Goal: Information Seeking & Learning: Learn about a topic

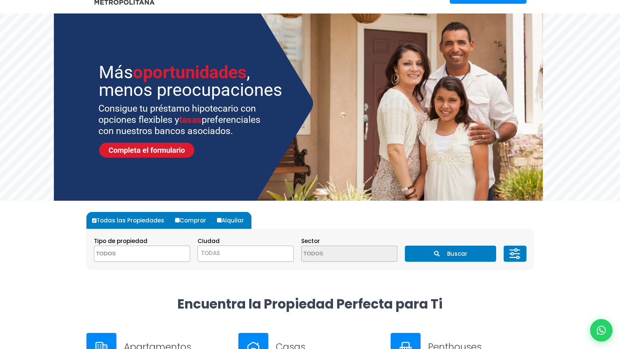
scroll to position [37, 0]
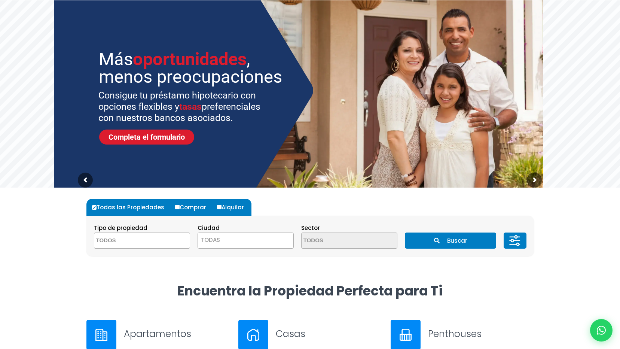
click at [165, 244] on span at bounding box center [142, 240] width 96 height 16
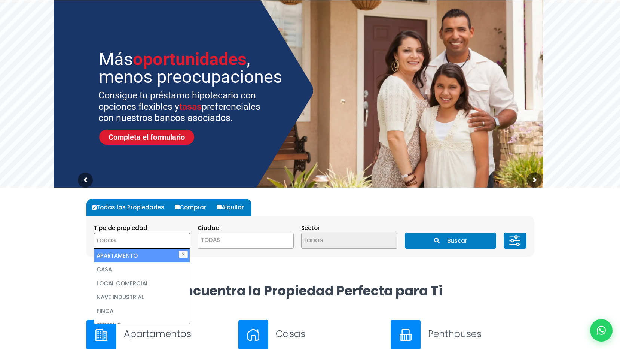
click at [160, 255] on li "APARTAMENTO" at bounding box center [141, 255] width 95 height 14
select select "apartment"
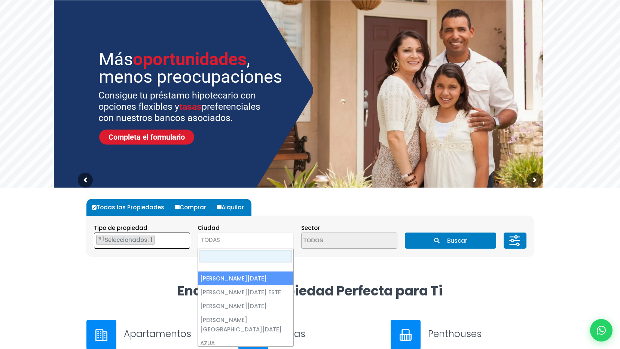
click at [231, 240] on span "TODAS" at bounding box center [245, 239] width 95 height 10
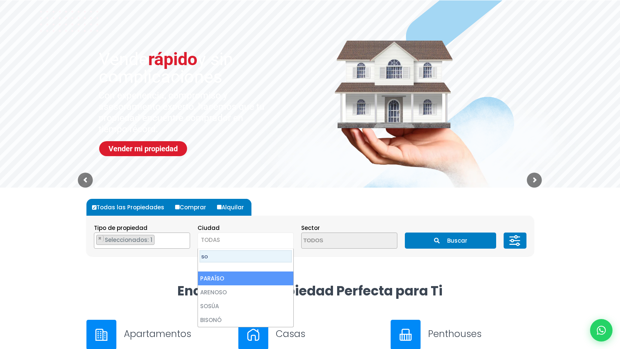
type input "s"
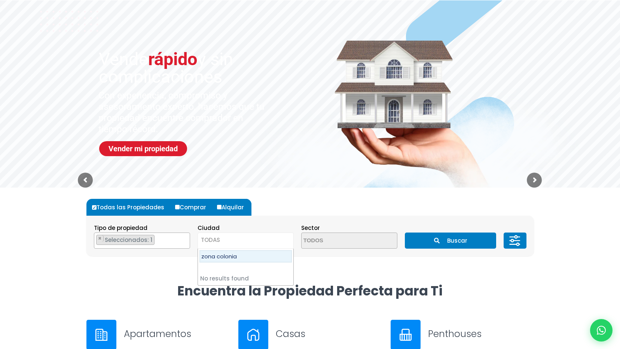
type input "zona colonial"
drag, startPoint x: 319, startPoint y: 258, endPoint x: 414, endPoint y: 248, distance: 96.3
click at [319, 258] on div "Todas las Propiedades Comprar Alquilar Tipo de propiedad APARTAMENTO CASA LOCAL…" at bounding box center [309, 227] width 447 height 80
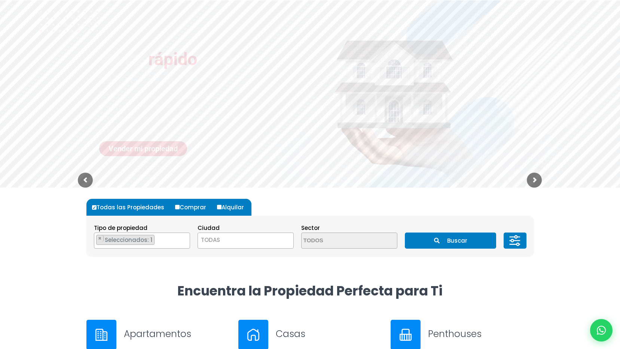
click at [460, 243] on button "Buscar" at bounding box center [450, 240] width 91 height 16
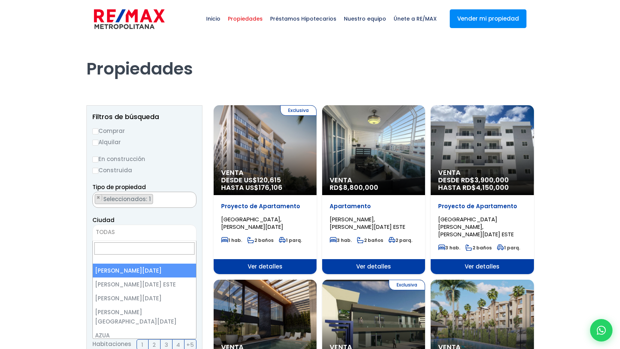
click at [146, 230] on span "TODAS" at bounding box center [144, 232] width 103 height 10
select select "1"
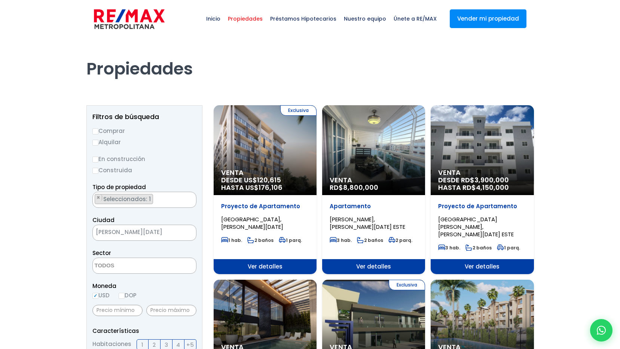
click at [98, 172] on input "Construida" at bounding box center [95, 171] width 6 height 6
radio input "true"
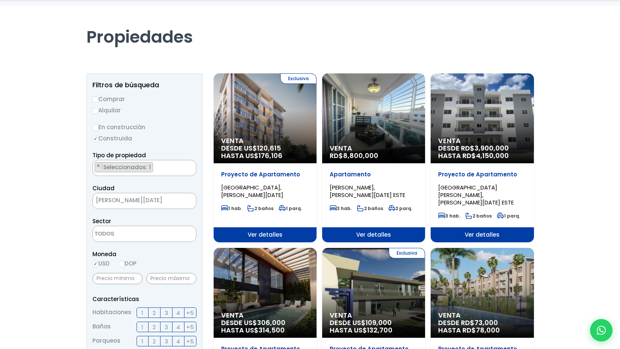
scroll to position [75, 0]
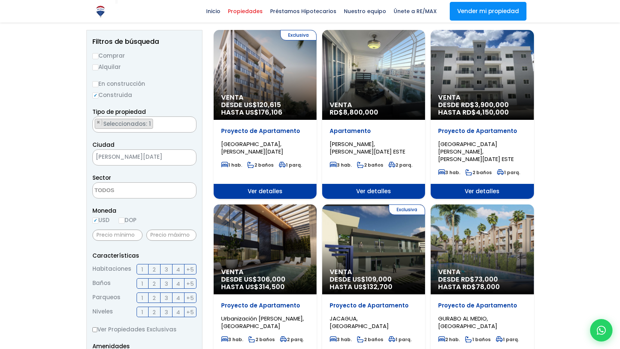
click at [151, 268] on label "2" at bounding box center [154, 269] width 12 height 10
click at [0, 0] on input "2" at bounding box center [0, 0] width 0 height 0
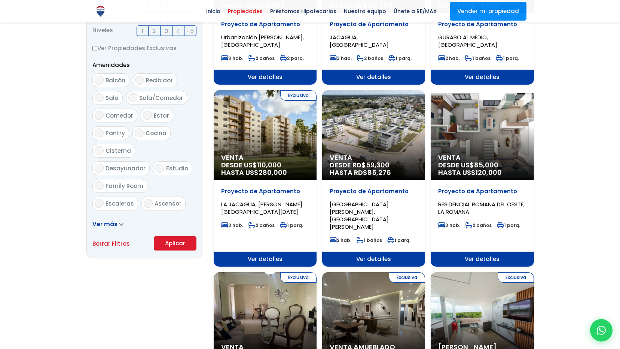
scroll to position [374, 0]
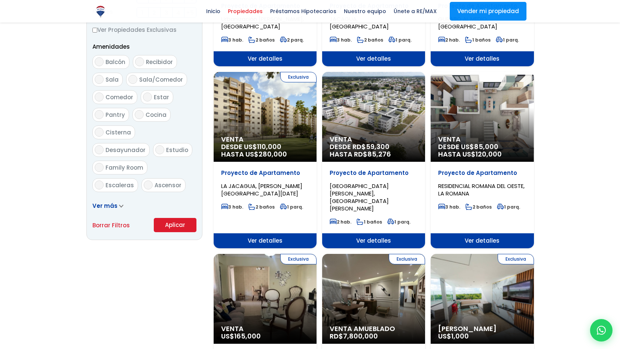
click at [175, 226] on button "Aplicar" at bounding box center [175, 225] width 43 height 14
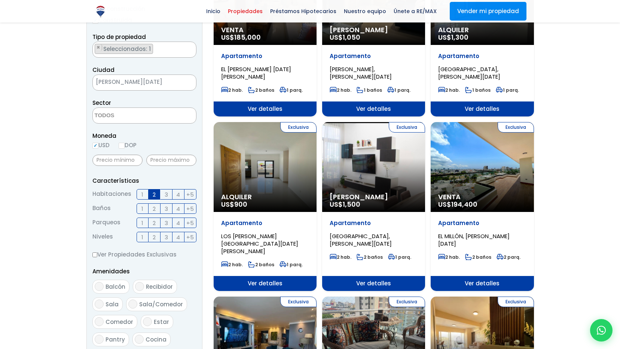
scroll to position [262, 0]
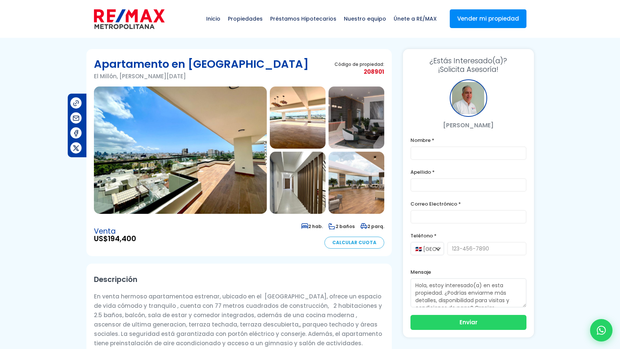
click at [298, 122] on img at bounding box center [298, 117] width 56 height 62
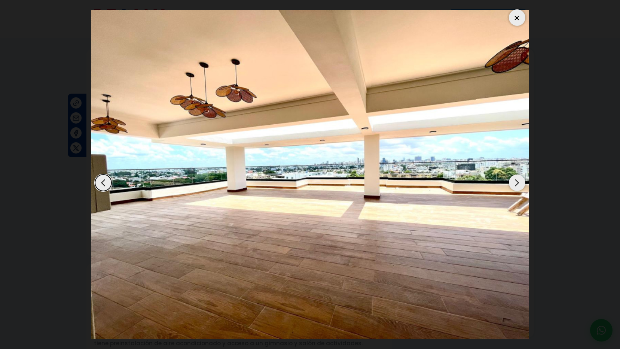
click at [516, 16] on div at bounding box center [517, 17] width 16 height 16
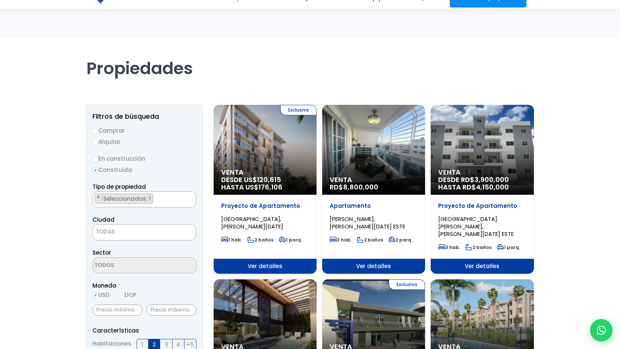
select select "1"
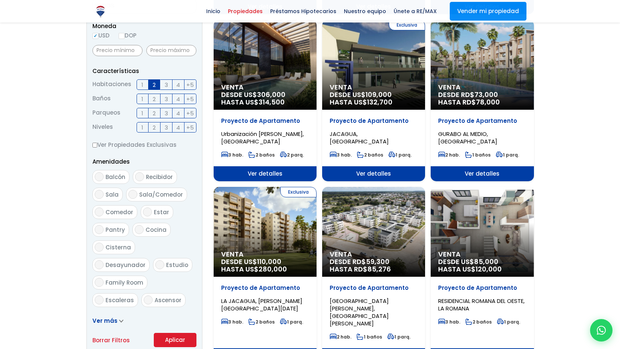
scroll to position [262, 0]
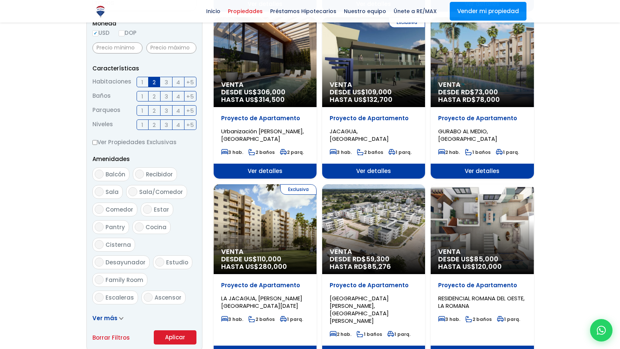
drag, startPoint x: 171, startPoint y: 336, endPoint x: 182, endPoint y: 324, distance: 16.4
click at [171, 336] on button "Aplicar" at bounding box center [175, 337] width 43 height 14
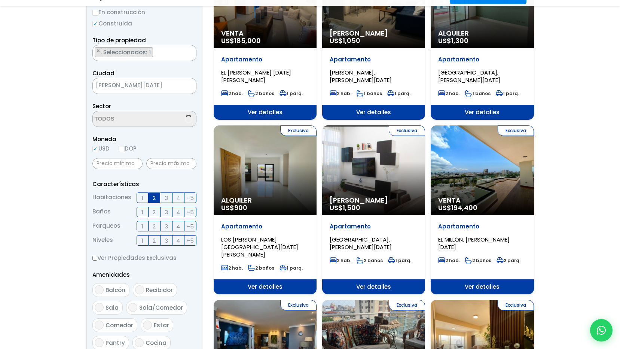
scroll to position [150, 0]
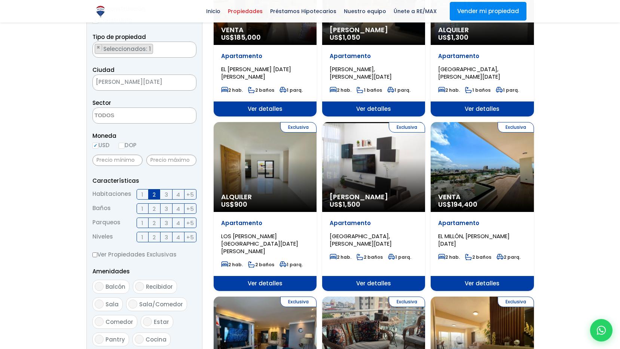
click at [316, 45] on div "Exclusiva Venta US$ 194,400" at bounding box center [265, 0] width 103 height 90
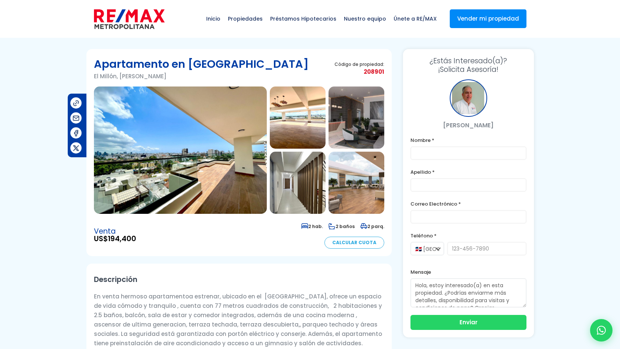
click at [309, 172] on img at bounding box center [298, 182] width 56 height 62
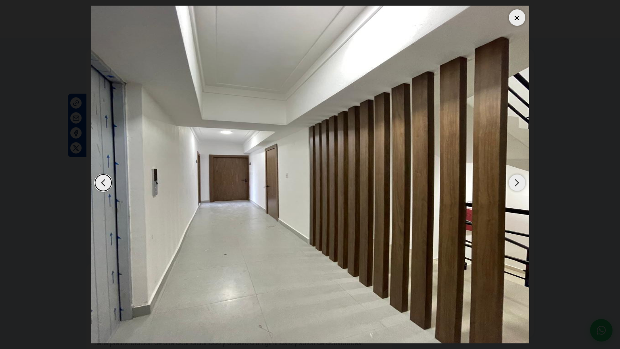
click at [515, 181] on div "Next slide" at bounding box center [517, 182] width 16 height 16
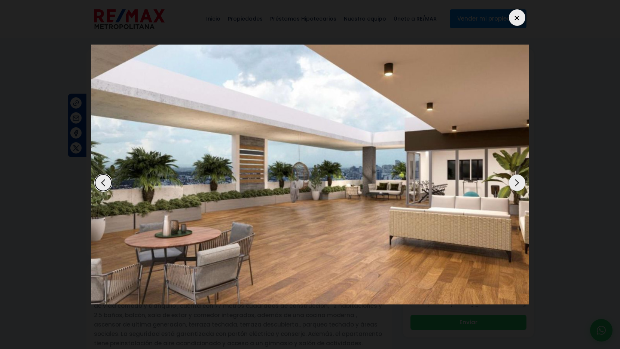
click at [515, 181] on div "Next slide" at bounding box center [517, 182] width 16 height 16
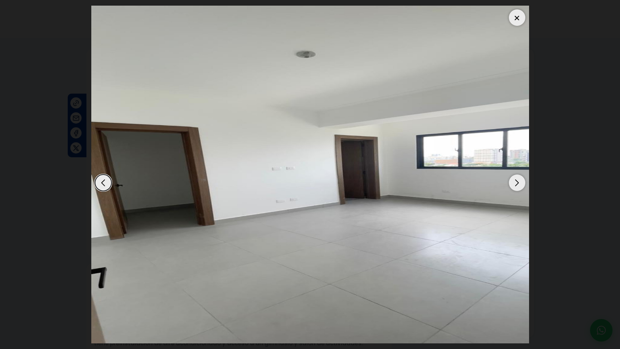
click at [515, 181] on div "Next slide" at bounding box center [517, 182] width 16 height 16
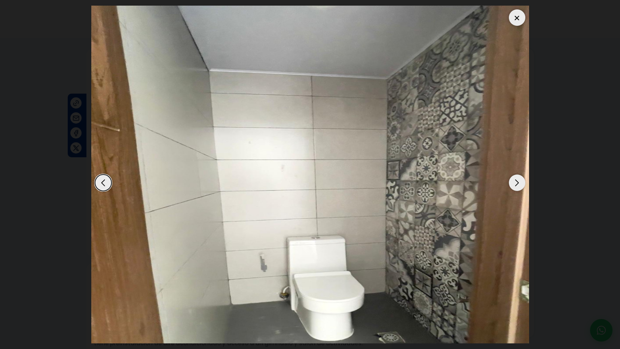
click at [515, 181] on div "Next slide" at bounding box center [517, 182] width 16 height 16
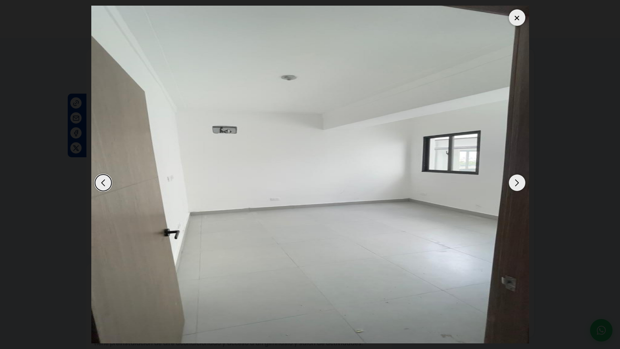
click at [515, 181] on div "Next slide" at bounding box center [517, 182] width 16 height 16
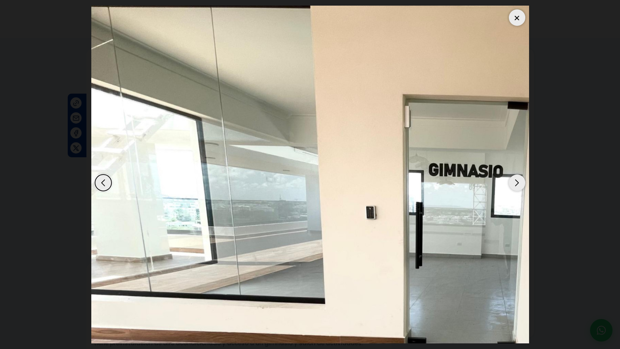
click at [515, 181] on div "Next slide" at bounding box center [517, 182] width 16 height 16
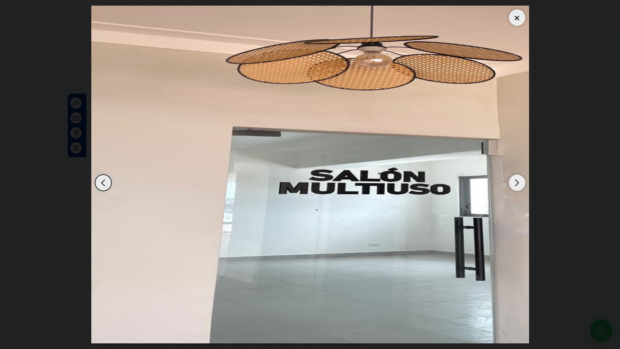
click at [515, 181] on div "Next slide" at bounding box center [517, 182] width 16 height 16
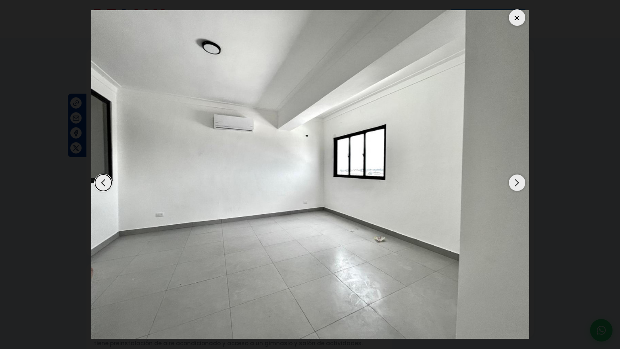
click at [515, 181] on div "Next slide" at bounding box center [517, 182] width 16 height 16
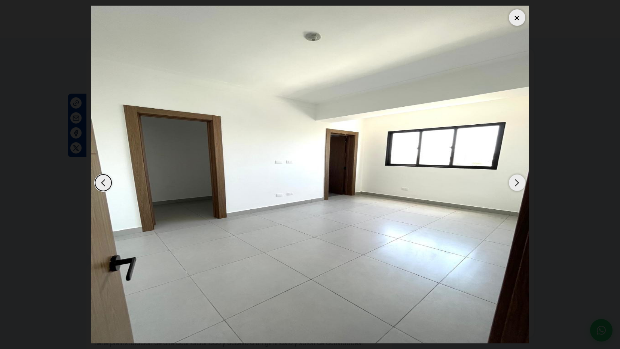
click at [515, 181] on div "Next slide" at bounding box center [517, 182] width 16 height 16
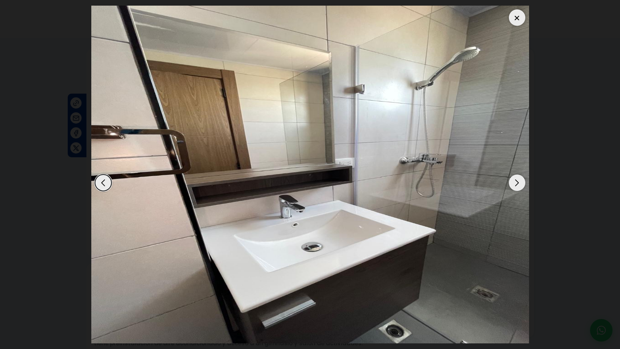
click at [515, 181] on div "Next slide" at bounding box center [517, 182] width 16 height 16
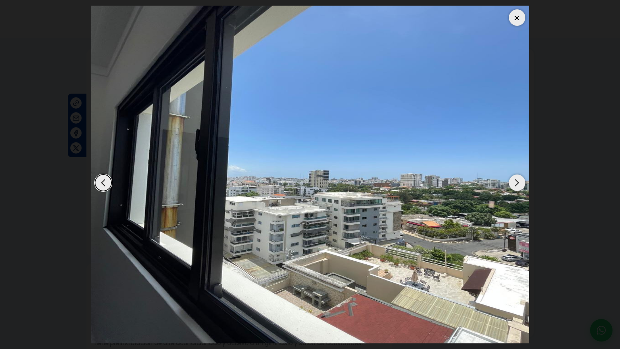
click at [515, 181] on div "Next slide" at bounding box center [517, 182] width 16 height 16
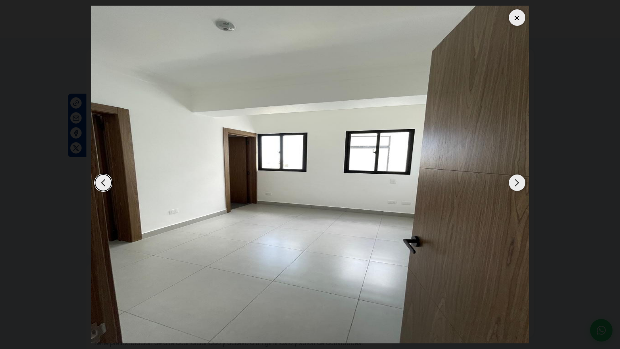
click at [515, 181] on div "Next slide" at bounding box center [517, 182] width 16 height 16
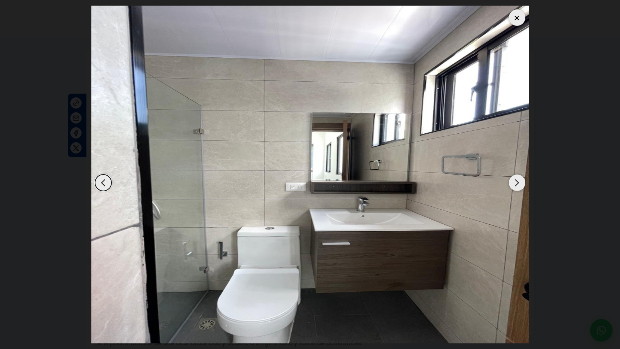
click at [515, 181] on div "Next slide" at bounding box center [517, 182] width 16 height 16
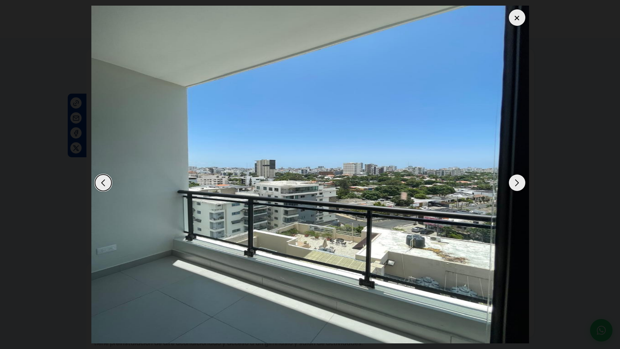
click at [515, 181] on div "Next slide" at bounding box center [517, 182] width 16 height 16
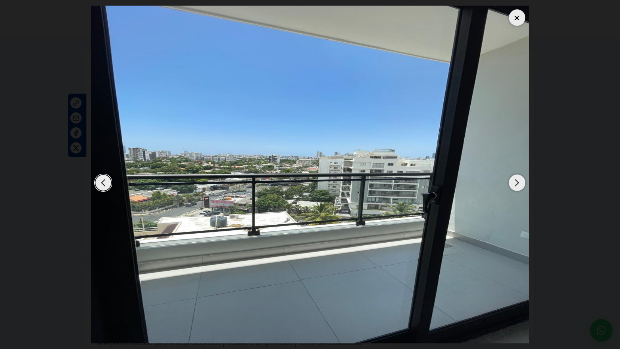
click at [515, 181] on div "Next slide" at bounding box center [517, 182] width 16 height 16
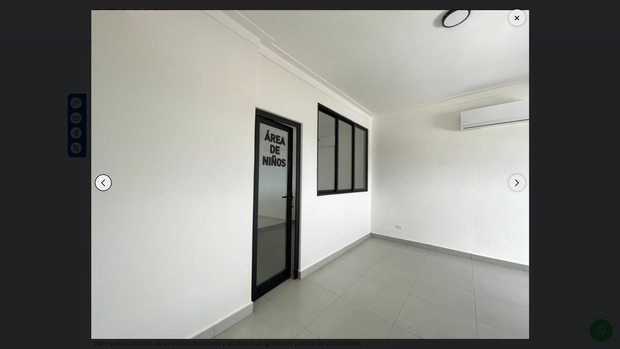
click at [515, 181] on div "Next slide" at bounding box center [517, 182] width 16 height 16
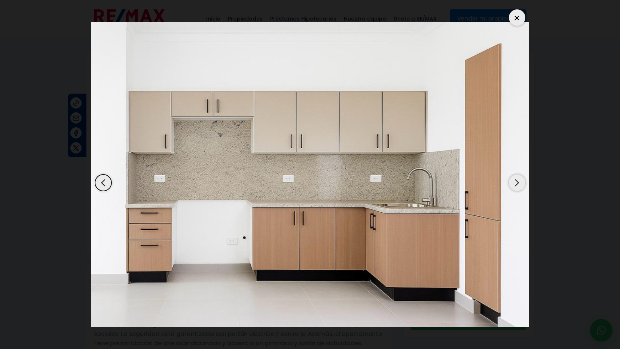
click at [515, 181] on div "Next slide" at bounding box center [517, 182] width 16 height 16
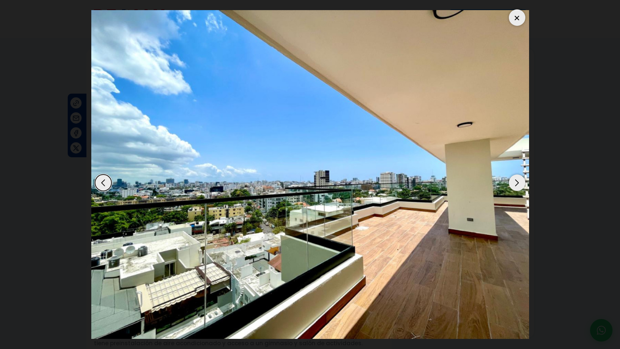
click at [515, 181] on div "Next slide" at bounding box center [517, 182] width 16 height 16
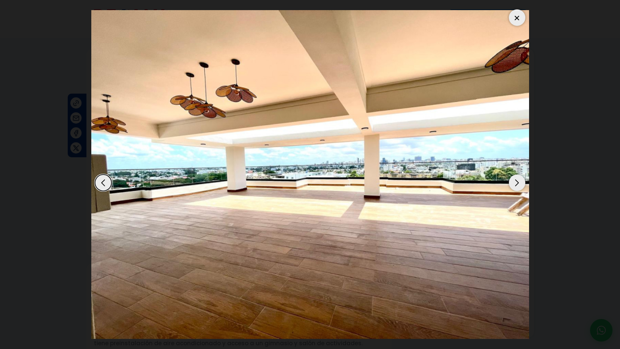
click at [515, 181] on div "Next slide" at bounding box center [517, 182] width 16 height 16
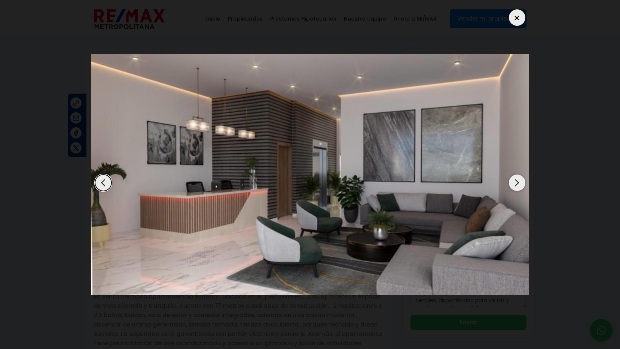
click at [515, 181] on div "Next slide" at bounding box center [517, 182] width 16 height 16
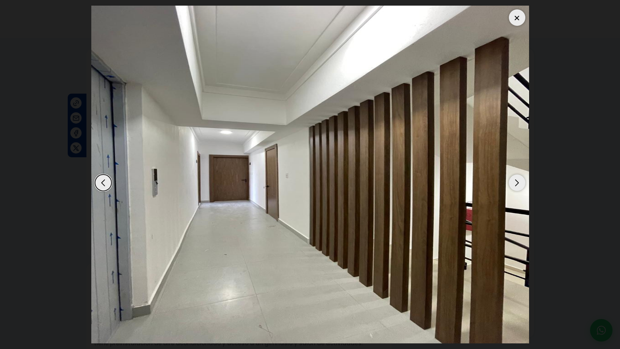
click at [515, 181] on div "Next slide" at bounding box center [517, 182] width 16 height 16
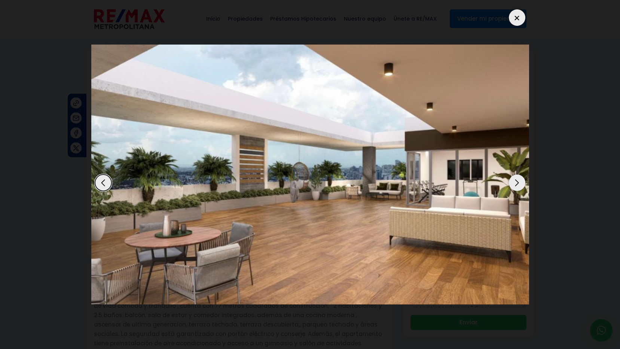
click at [515, 181] on div "Next slide" at bounding box center [517, 182] width 16 height 16
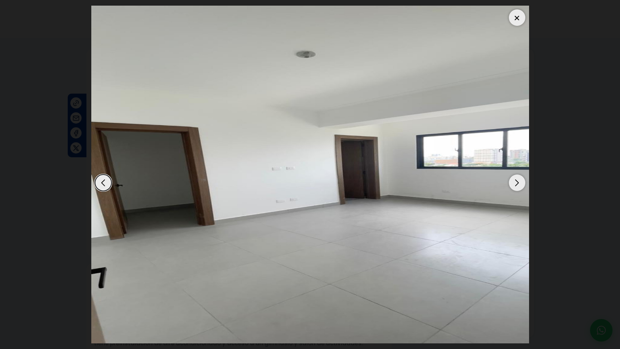
click at [512, 17] on div at bounding box center [517, 17] width 16 height 16
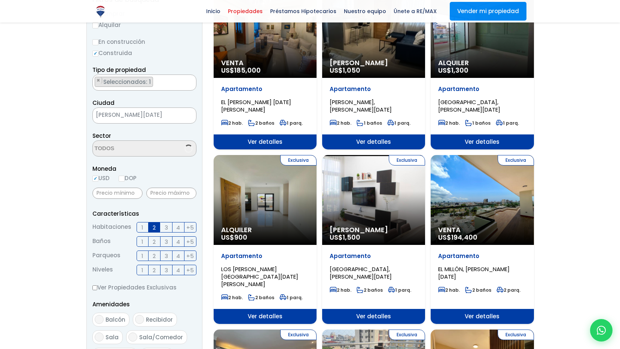
scroll to position [0, 0]
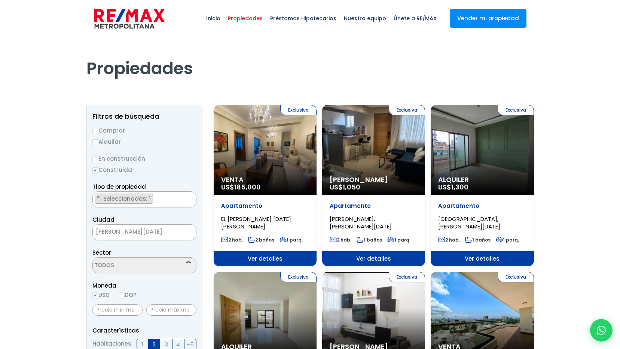
click at [268, 169] on div "Exclusiva Venta US$ 185,000" at bounding box center [265, 150] width 103 height 90
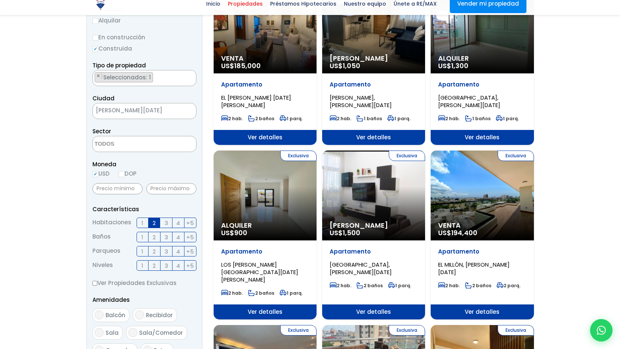
scroll to position [150, 0]
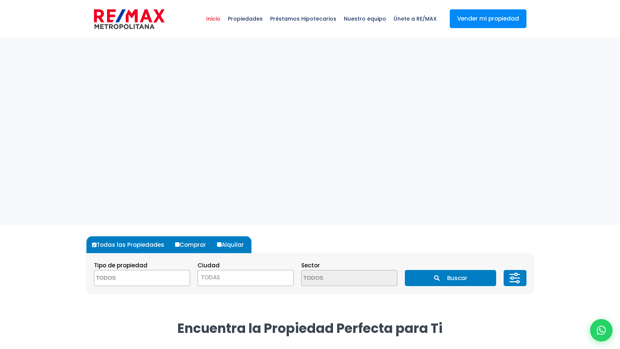
select select
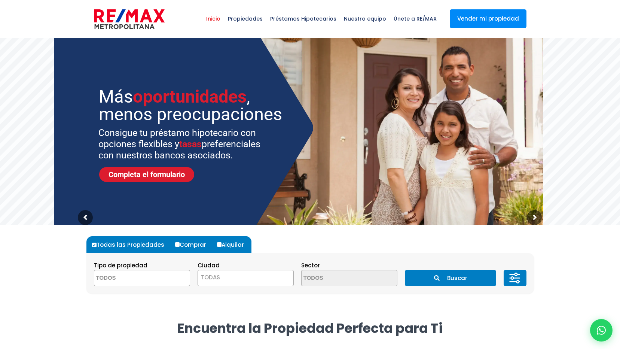
click at [441, 278] on button "Buscar" at bounding box center [450, 278] width 91 height 16
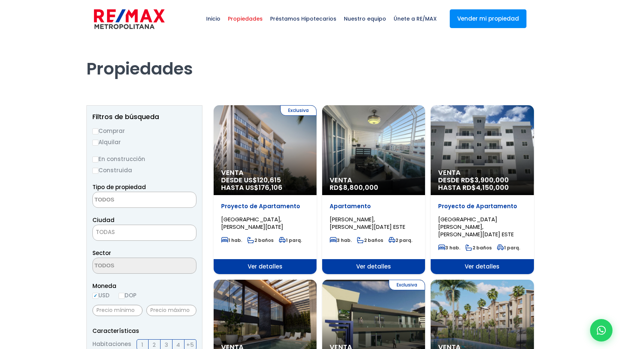
select select
click at [98, 170] on input "Construida" at bounding box center [95, 171] width 6 height 6
radio input "true"
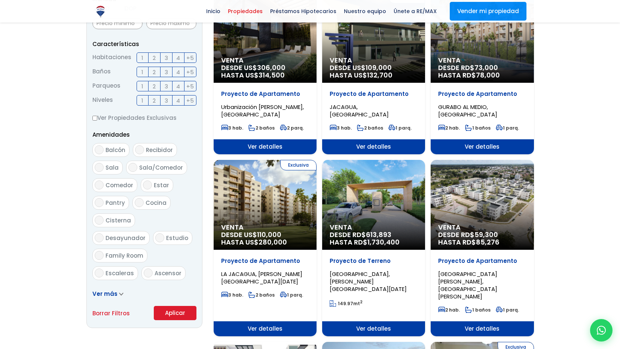
scroll to position [299, 0]
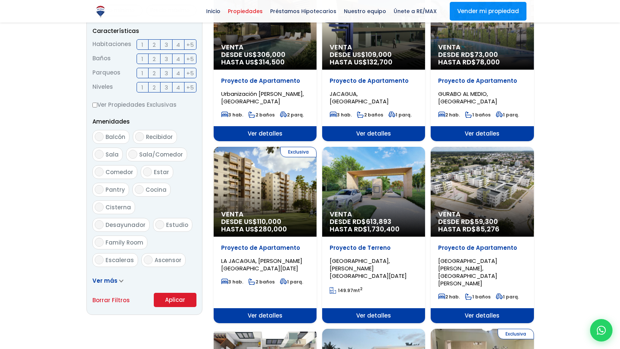
click at [169, 300] on button "Aplicar" at bounding box center [175, 299] width 43 height 14
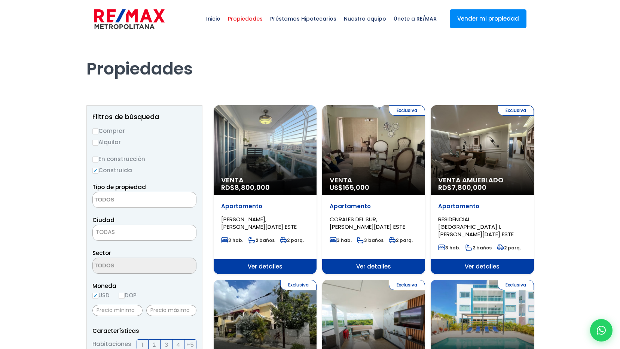
select select
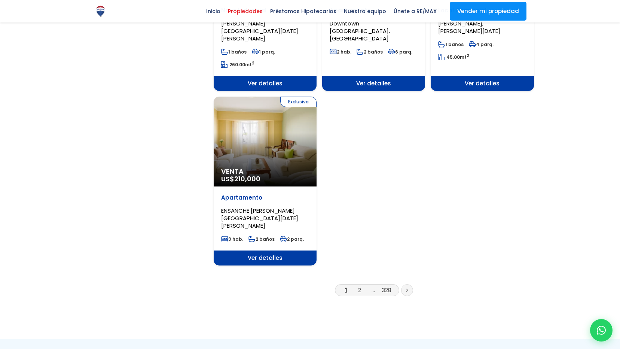
scroll to position [1010, 0]
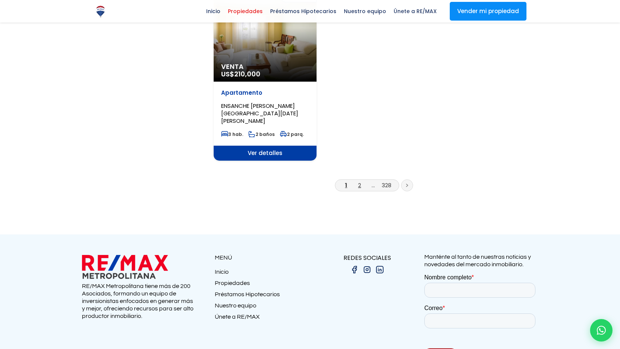
click at [359, 181] on link "2" at bounding box center [359, 185] width 3 height 8
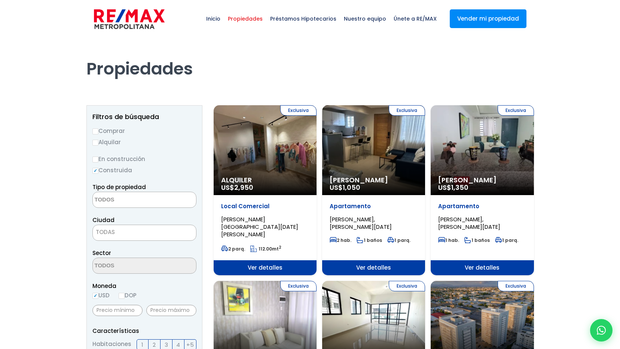
click at [133, 199] on textarea "Search" at bounding box center [129, 200] width 73 height 16
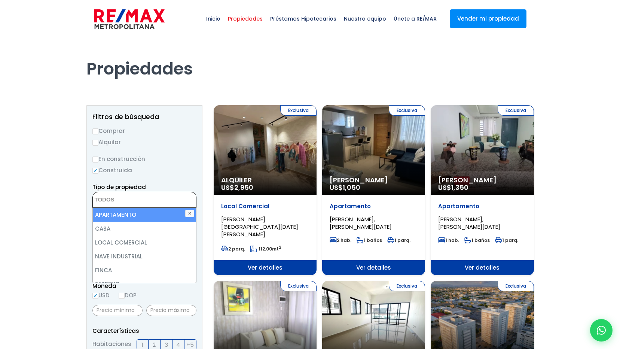
click at [126, 216] on li "APARTAMENTO" at bounding box center [144, 215] width 103 height 14
select select "apartment"
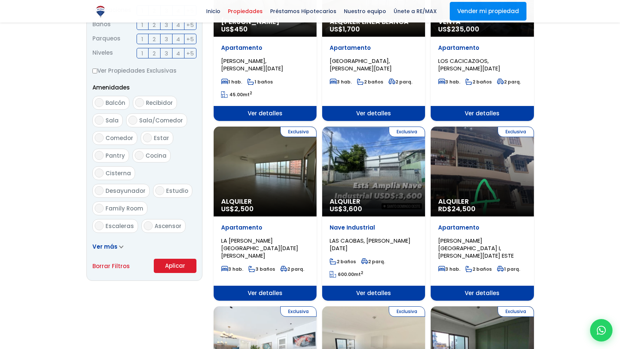
scroll to position [337, 0]
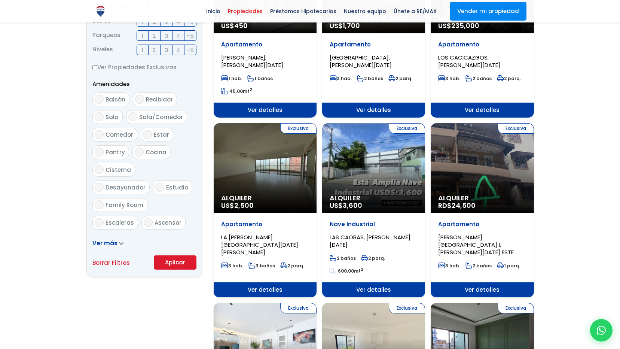
click at [169, 261] on button "Aplicar" at bounding box center [175, 262] width 43 height 14
